Goal: Transaction & Acquisition: Obtain resource

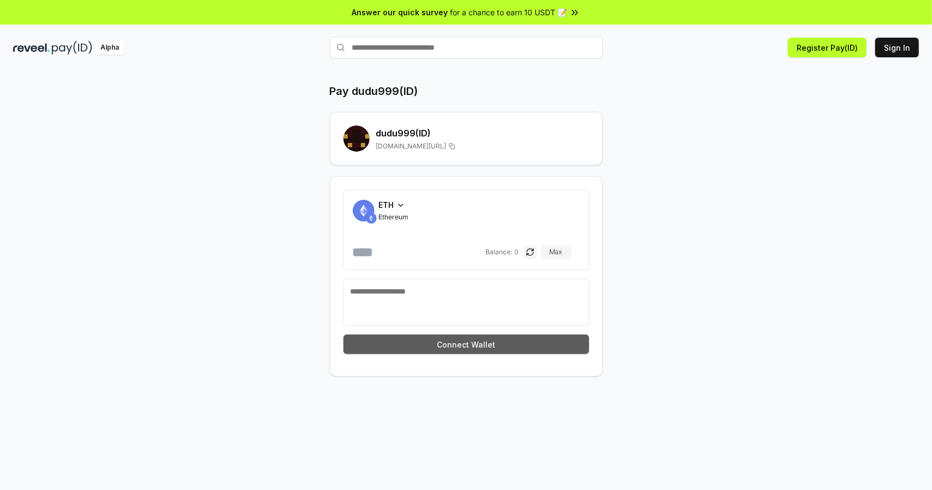
click at [486, 340] on button "Connect Wallet" at bounding box center [467, 345] width 246 height 20
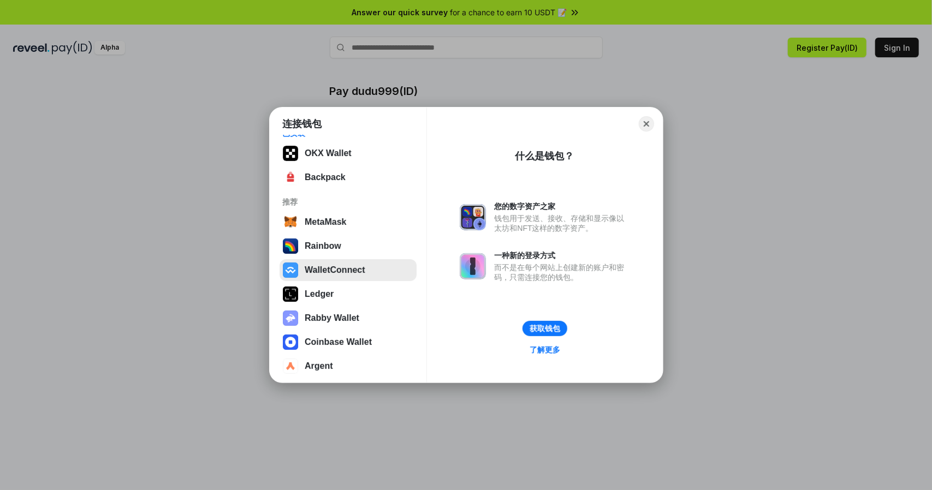
scroll to position [16, 0]
click at [334, 268] on button "WalletConnect" at bounding box center [348, 269] width 137 height 22
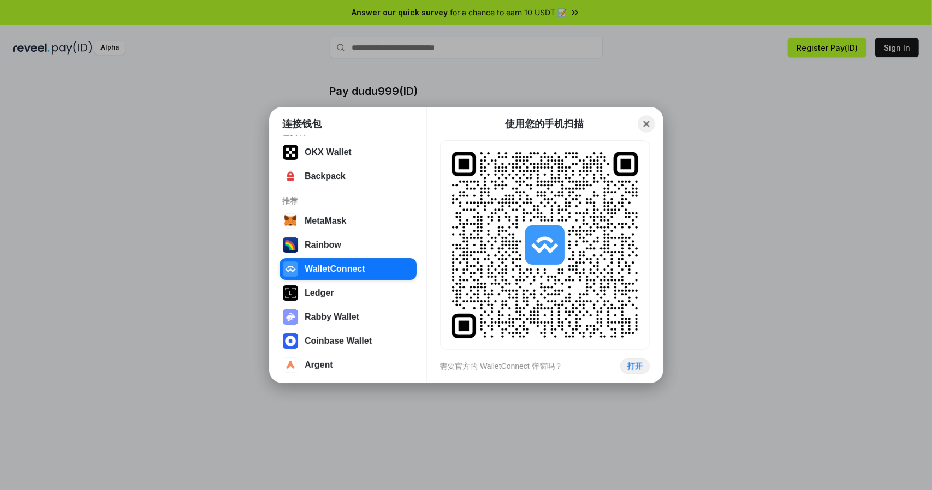
click at [648, 125] on button "Close" at bounding box center [646, 124] width 17 height 17
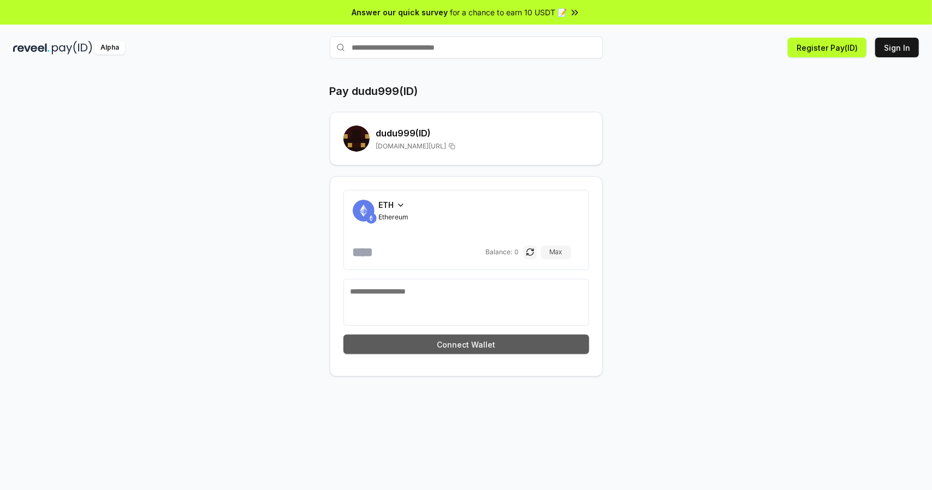
click at [474, 352] on button "Connect Wallet" at bounding box center [467, 345] width 246 height 20
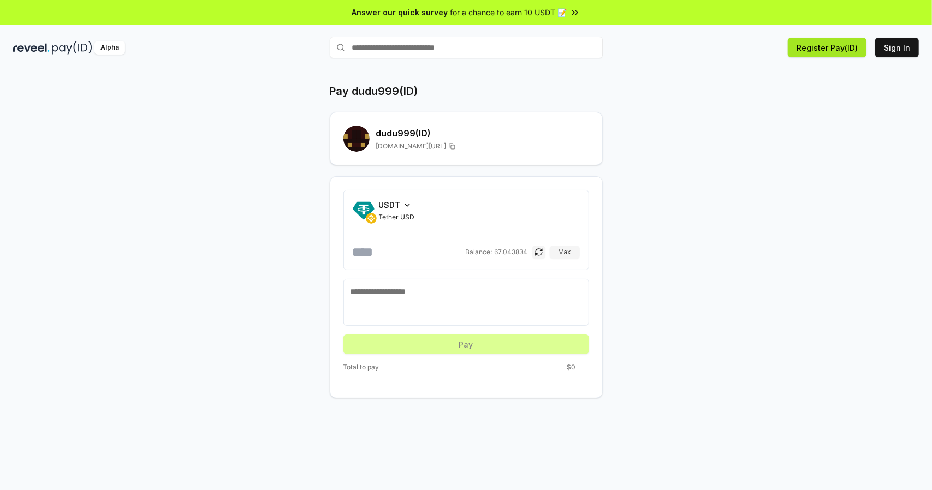
click at [829, 45] on button "Register Pay(ID)" at bounding box center [827, 48] width 79 height 20
